Goal: Task Accomplishment & Management: Use online tool/utility

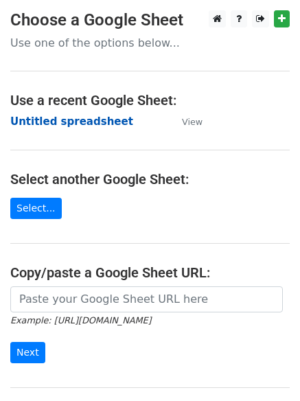
click at [60, 120] on strong "Untitled spreadsheet" at bounding box center [71, 121] width 123 height 12
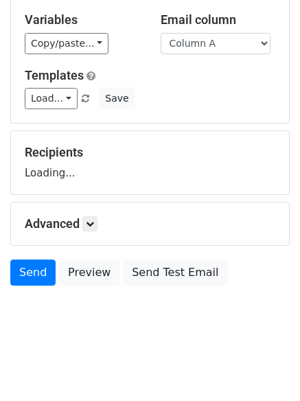
scroll to position [78, 0]
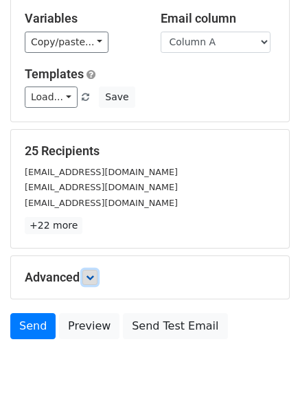
click at [94, 277] on icon at bounding box center [90, 277] width 8 height 8
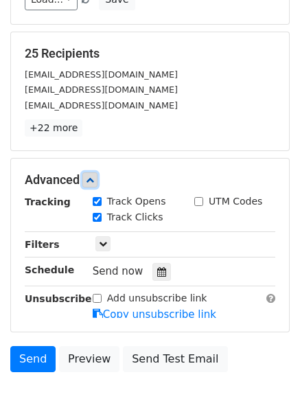
scroll to position [240, 0]
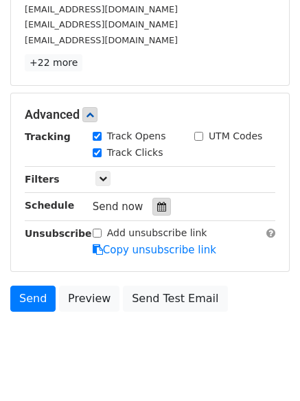
click at [157, 210] on icon at bounding box center [161, 207] width 9 height 10
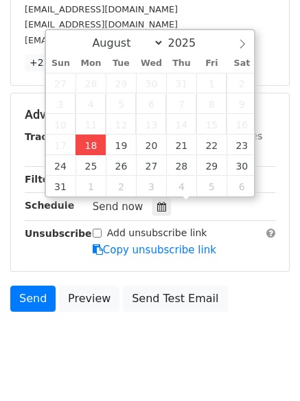
type input "2025-08-18 15:14"
type input "03"
type input "14"
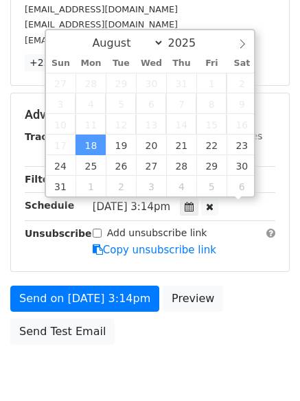
scroll to position [1, 0]
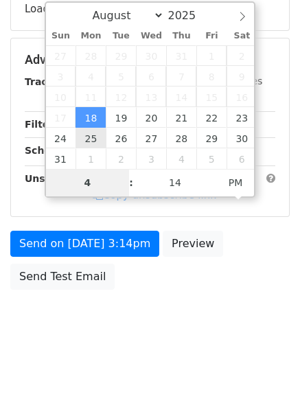
type input "4"
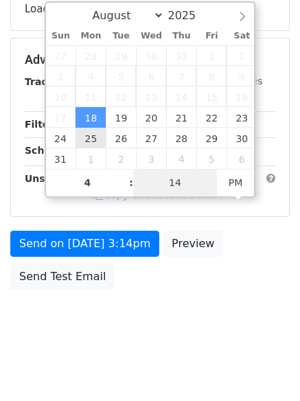
type input "2025-08-18 16:14"
type input "04"
type input "1"
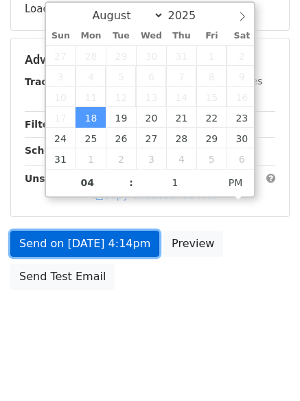
type input "2025-08-18 16:01"
click at [100, 235] on form "Variables Copy/paste... {{Column A}} {{Column B}} {{Column C}} {{Column D}} {{C…" at bounding box center [150, 65] width 280 height 463
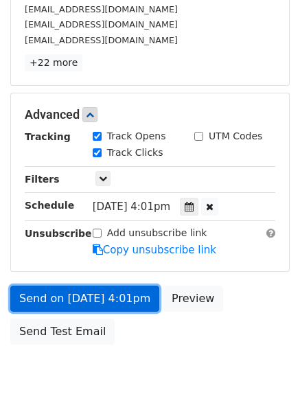
click at [93, 296] on link "Send on Aug 18 at 4:01pm" at bounding box center [84, 299] width 149 height 26
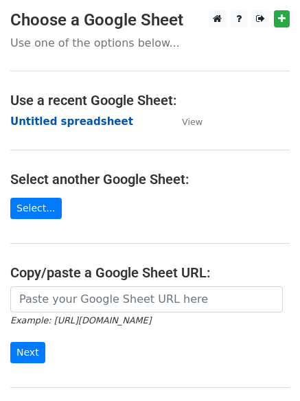
click at [65, 124] on strong "Untitled spreadsheet" at bounding box center [71, 121] width 123 height 12
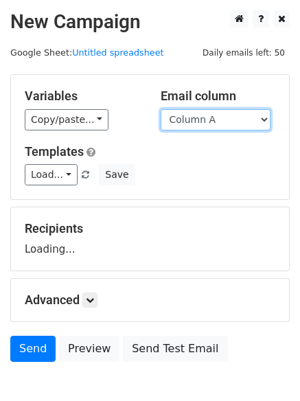
click at [207, 124] on select "Column A Column B Column C Column D Column E Column F" at bounding box center [216, 119] width 110 height 21
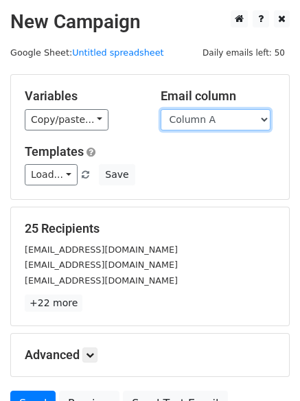
click at [223, 118] on select "Column A Column B Column C Column D Column E Column F" at bounding box center [216, 119] width 110 height 21
click at [220, 126] on select "Column A Column B Column C Column D Column E Column F" at bounding box center [216, 119] width 110 height 21
select select "Column B"
click at [161, 109] on select "Column A Column B Column C Column D Column E Column F" at bounding box center [216, 119] width 110 height 21
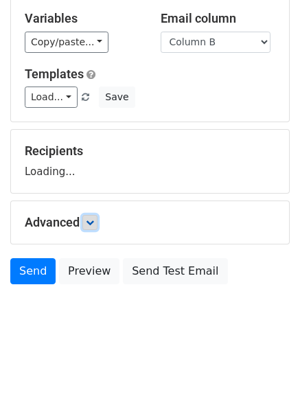
drag, startPoint x: 91, startPoint y: 220, endPoint x: 108, endPoint y: 232, distance: 20.6
click at [92, 221] on icon at bounding box center [90, 222] width 8 height 8
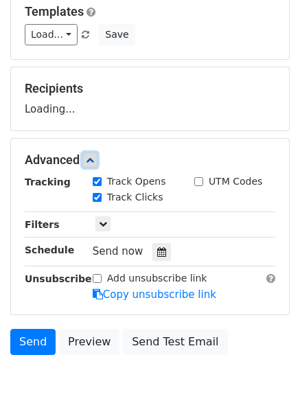
scroll to position [197, 0]
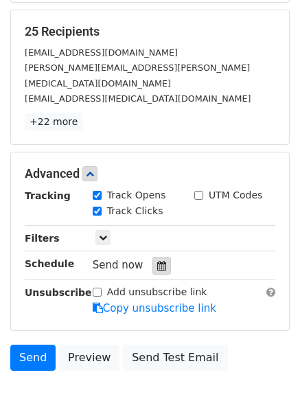
click at [157, 261] on icon at bounding box center [161, 266] width 9 height 10
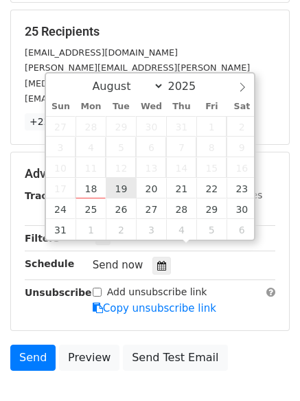
type input "2025-08-19 12:00"
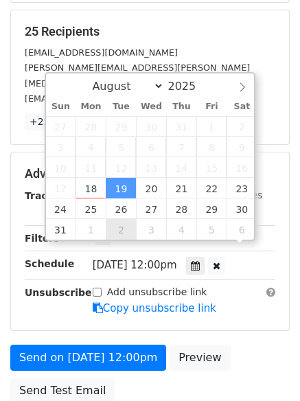
scroll to position [1, 0]
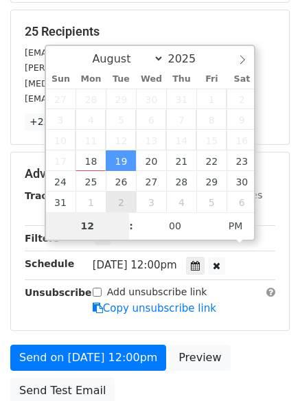
type input "5"
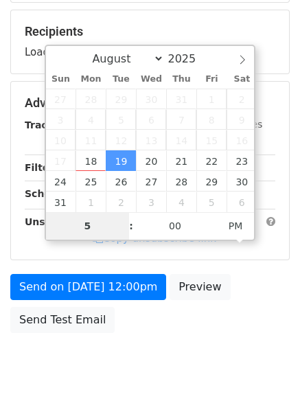
scroll to position [245, 0]
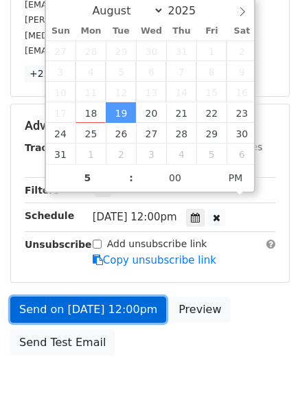
type input "2025-08-19 17:00"
click at [98, 297] on link "Send on Aug 19 at 12:00pm" at bounding box center [88, 310] width 156 height 26
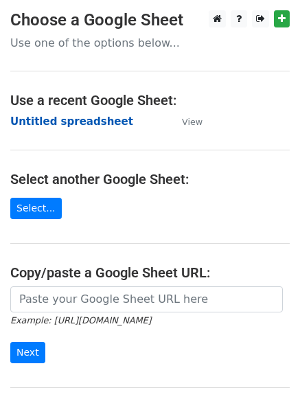
click at [37, 122] on strong "Untitled spreadsheet" at bounding box center [71, 121] width 123 height 12
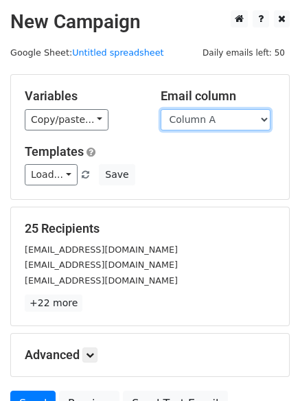
drag, startPoint x: 0, startPoint y: 0, endPoint x: 244, endPoint y: 124, distance: 273.5
click at [244, 124] on select "Column A Column B Column C Column D Column E Column F" at bounding box center [216, 119] width 110 height 21
select select "Column C"
click at [161, 109] on select "Column A Column B Column C Column D Column E Column F" at bounding box center [216, 119] width 110 height 21
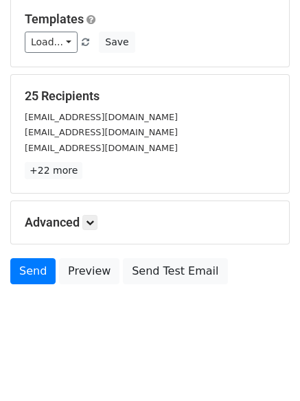
click at [99, 211] on div "Advanced Tracking Track Opens UTM Codes Track Clicks Filters Only include sprea…" at bounding box center [150, 222] width 278 height 43
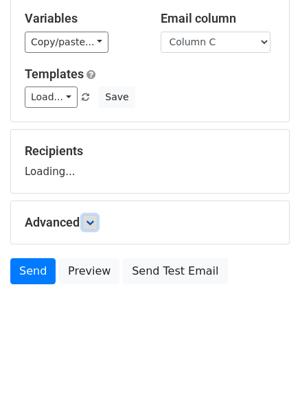
click at [94, 225] on icon at bounding box center [90, 222] width 8 height 8
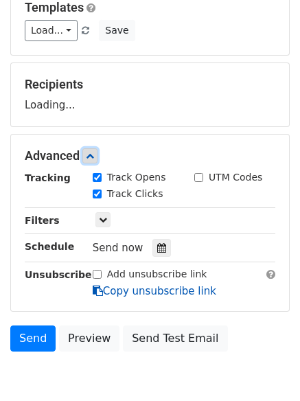
scroll to position [205, 0]
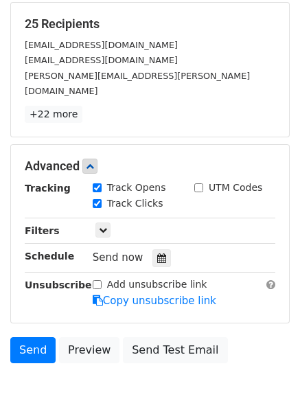
click at [145, 249] on div "Send now" at bounding box center [173, 258] width 161 height 19
click at [168, 249] on div "Send now" at bounding box center [173, 258] width 161 height 19
click at [144, 249] on div "Send now" at bounding box center [173, 258] width 161 height 19
click at [157, 254] on icon at bounding box center [161, 259] width 9 height 10
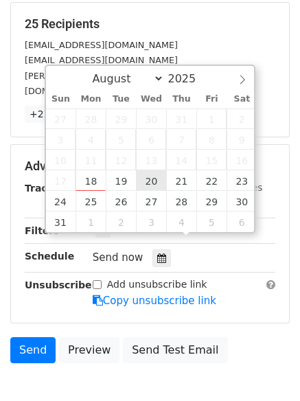
type input "2025-08-20 12:00"
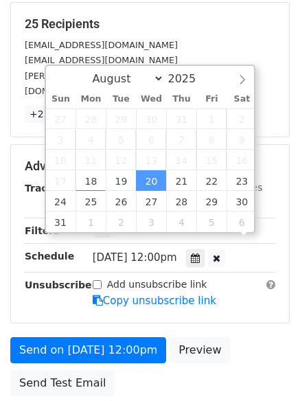
scroll to position [1, 0]
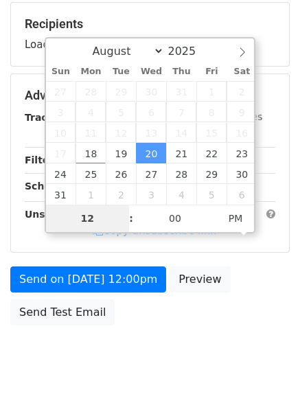
type input "6"
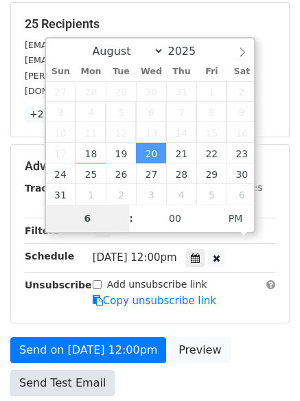
scroll to position [300, 0]
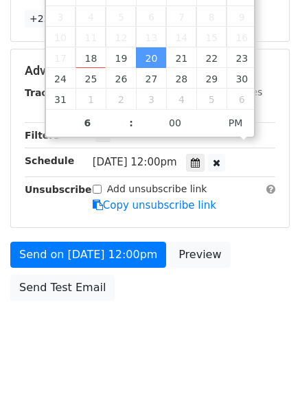
type input "2025-08-20 18:00"
click at [105, 253] on div "Send on Aug 20 at 12:00pm Preview Send Test Email" at bounding box center [150, 275] width 300 height 66
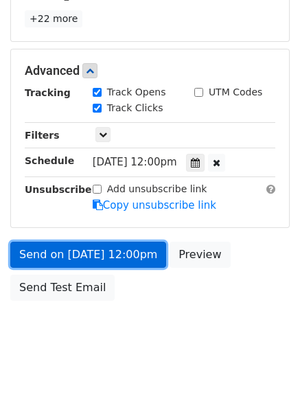
click at [106, 246] on link "Send on Aug 20 at 12:00pm" at bounding box center [88, 255] width 156 height 26
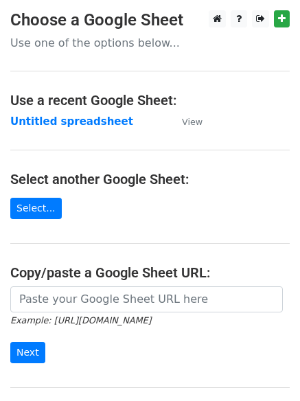
click at [62, 104] on h4 "Use a recent Google Sheet:" at bounding box center [150, 100] width 280 height 16
click at [71, 121] on strong "Untitled spreadsheet" at bounding box center [71, 121] width 123 height 12
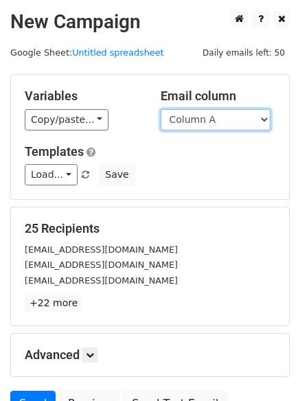
drag, startPoint x: 0, startPoint y: 0, endPoint x: 214, endPoint y: 121, distance: 245.5
click at [214, 121] on select "Column A Column B Column C Column D Column E Column F" at bounding box center [216, 119] width 110 height 21
select select "Column D"
click at [161, 109] on select "Column A Column B Column C Column D Column E Column F" at bounding box center [216, 119] width 110 height 21
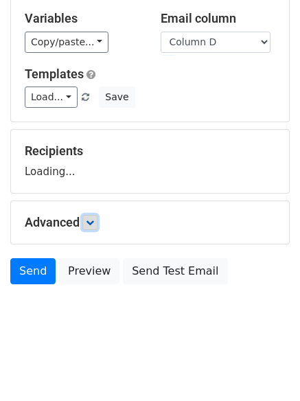
click at [94, 225] on icon at bounding box center [90, 222] width 8 height 8
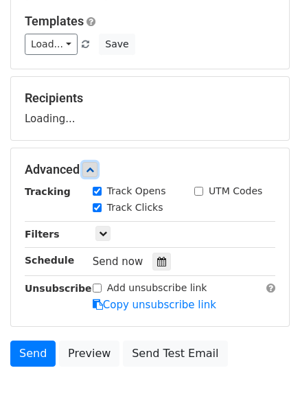
scroll to position [198, 0]
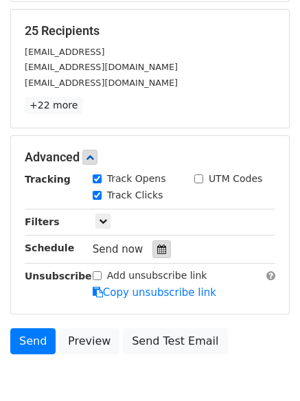
click at [157, 245] on icon at bounding box center [161, 250] width 9 height 10
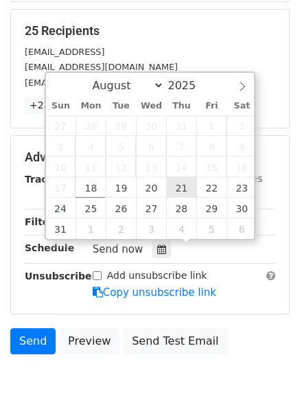
type input "2025-08-21 12:00"
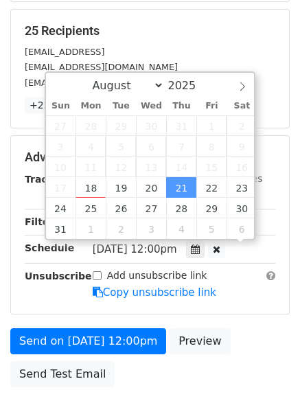
scroll to position [1, 0]
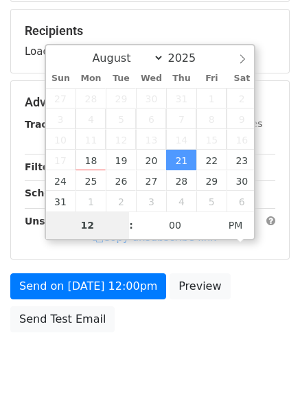
type input "7"
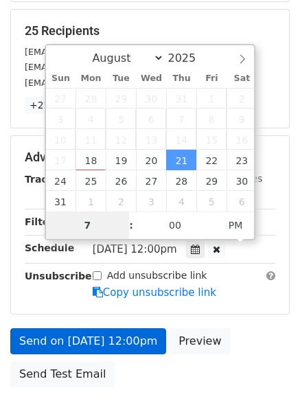
scroll to position [300, 0]
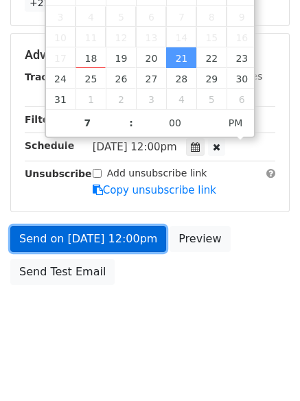
type input "2025-08-21 19:00"
click at [111, 241] on link "Send on Aug 21 at 12:00pm" at bounding box center [88, 239] width 156 height 26
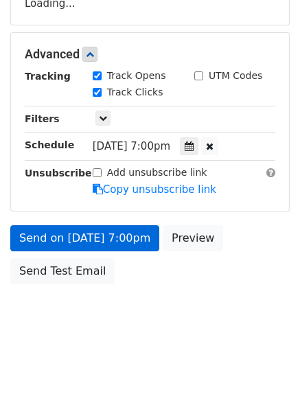
scroll to position [245, 0]
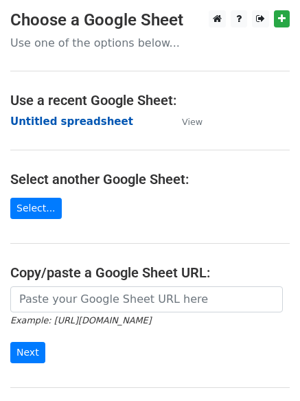
click at [48, 125] on strong "Untitled spreadsheet" at bounding box center [71, 121] width 123 height 12
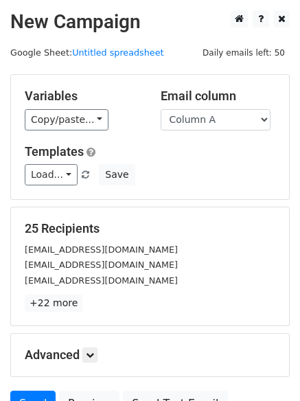
click at [216, 211] on div "25 Recipients support@dsghelp.com info@sironadx.com Info@cogitate.com +22 more …" at bounding box center [150, 266] width 278 height 118
click at [214, 125] on select "Column A Column B Column C Column D Column E Column F" at bounding box center [216, 119] width 110 height 21
select select "Column E"
click at [161, 109] on select "Column A Column B Column C Column D Column E Column F" at bounding box center [216, 119] width 110 height 21
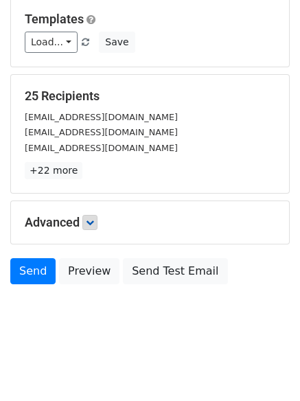
click at [102, 214] on div "Advanced Tracking Track Opens UTM Codes Track Clicks Filters Only include sprea…" at bounding box center [150, 222] width 278 height 43
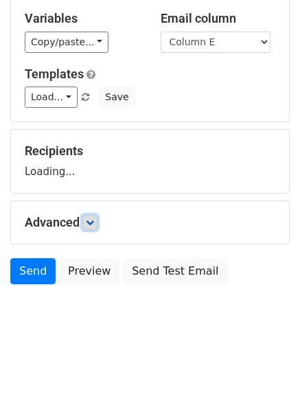
click at [93, 221] on icon at bounding box center [90, 222] width 8 height 8
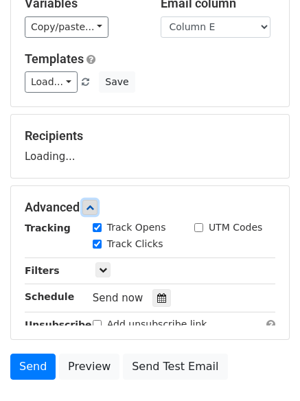
scroll to position [200, 0]
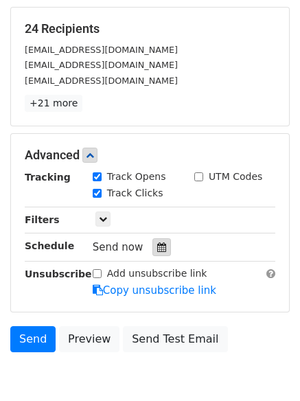
click at [157, 246] on icon at bounding box center [161, 248] width 9 height 10
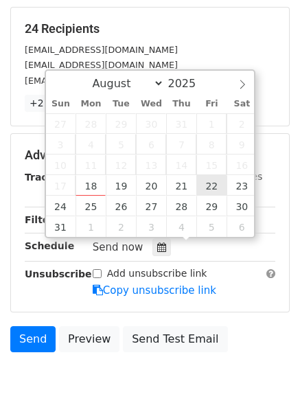
type input "2025-08-22 12:00"
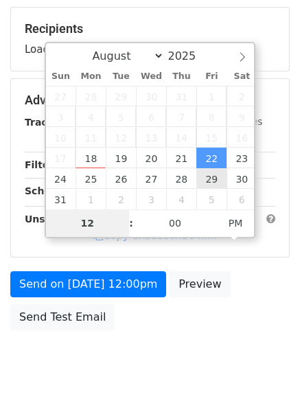
type input "8"
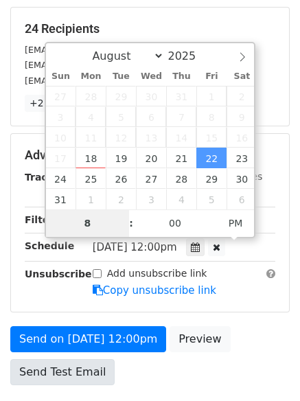
scroll to position [300, 0]
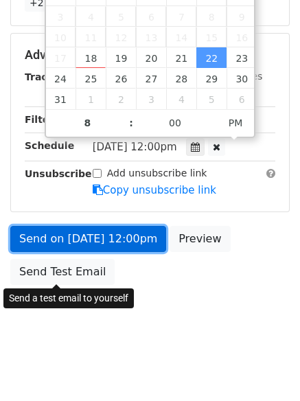
type input "2025-08-22 20:00"
click at [91, 227] on link "Send on Aug 22 at 12:00pm" at bounding box center [88, 239] width 156 height 26
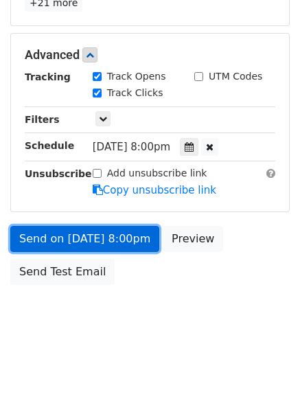
click at [91, 234] on link "Send on Aug 22 at 8:00pm" at bounding box center [84, 239] width 149 height 26
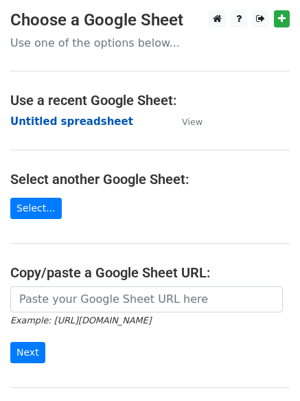
click at [63, 123] on strong "Untitled spreadsheet" at bounding box center [71, 121] width 123 height 12
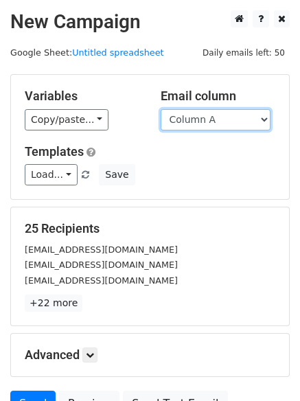
click at [232, 123] on select "Column A Column B Column C Column D Column E Column F" at bounding box center [216, 119] width 110 height 21
select select "Column F"
click at [161, 109] on select "Column A Column B Column C Column D Column E Column F" at bounding box center [216, 119] width 110 height 21
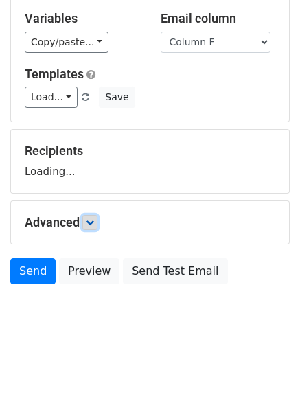
drag, startPoint x: 89, startPoint y: 228, endPoint x: 99, endPoint y: 232, distance: 10.2
click at [89, 229] on link at bounding box center [89, 222] width 15 height 15
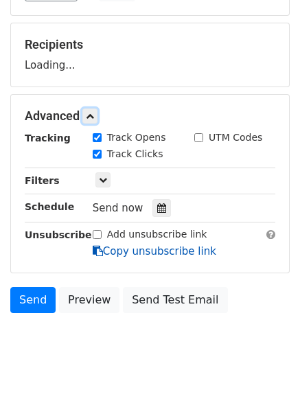
scroll to position [212, 0]
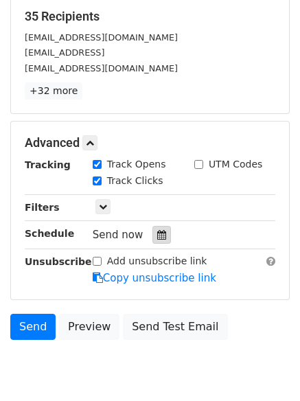
click at [157, 235] on icon at bounding box center [161, 235] width 9 height 10
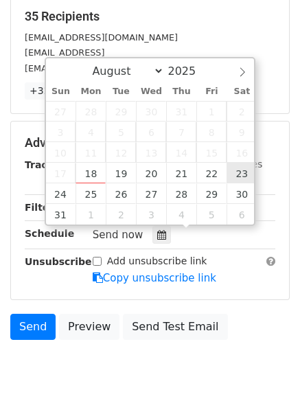
type input "[DATE] 12:00"
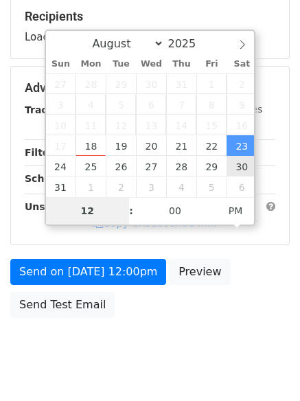
type input "9"
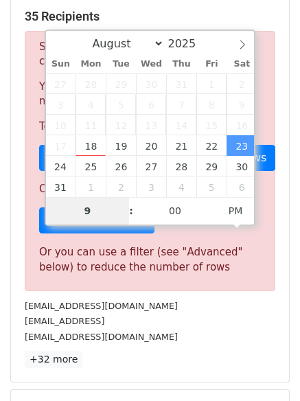
scroll to position [556, 0]
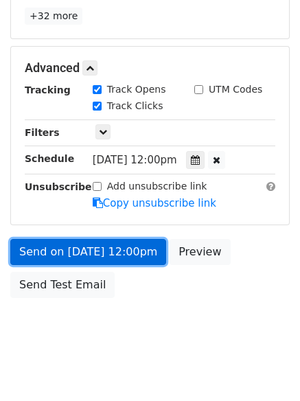
type input "[DATE] 21:00"
click at [97, 251] on link "Send on [DATE] 12:00pm" at bounding box center [88, 252] width 156 height 26
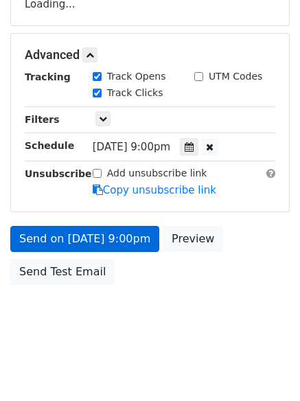
scroll to position [300, 0]
